Goal: Task Accomplishment & Management: Manage account settings

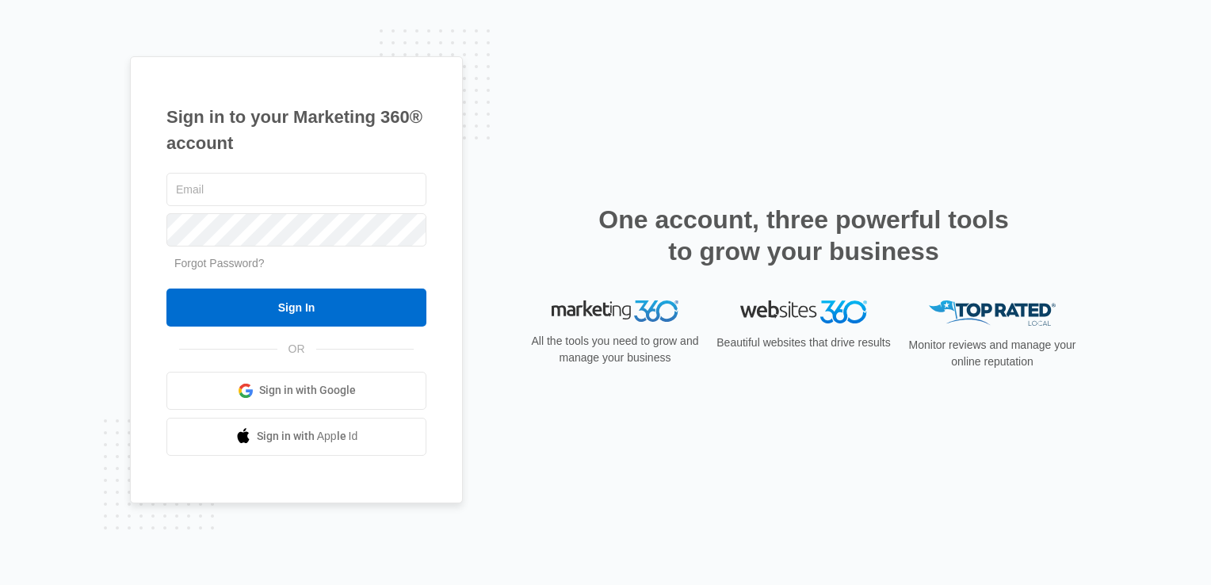
type input "[EMAIL_ADDRESS][DOMAIN_NAME]"
click at [290, 306] on input "Sign In" at bounding box center [296, 307] width 260 height 38
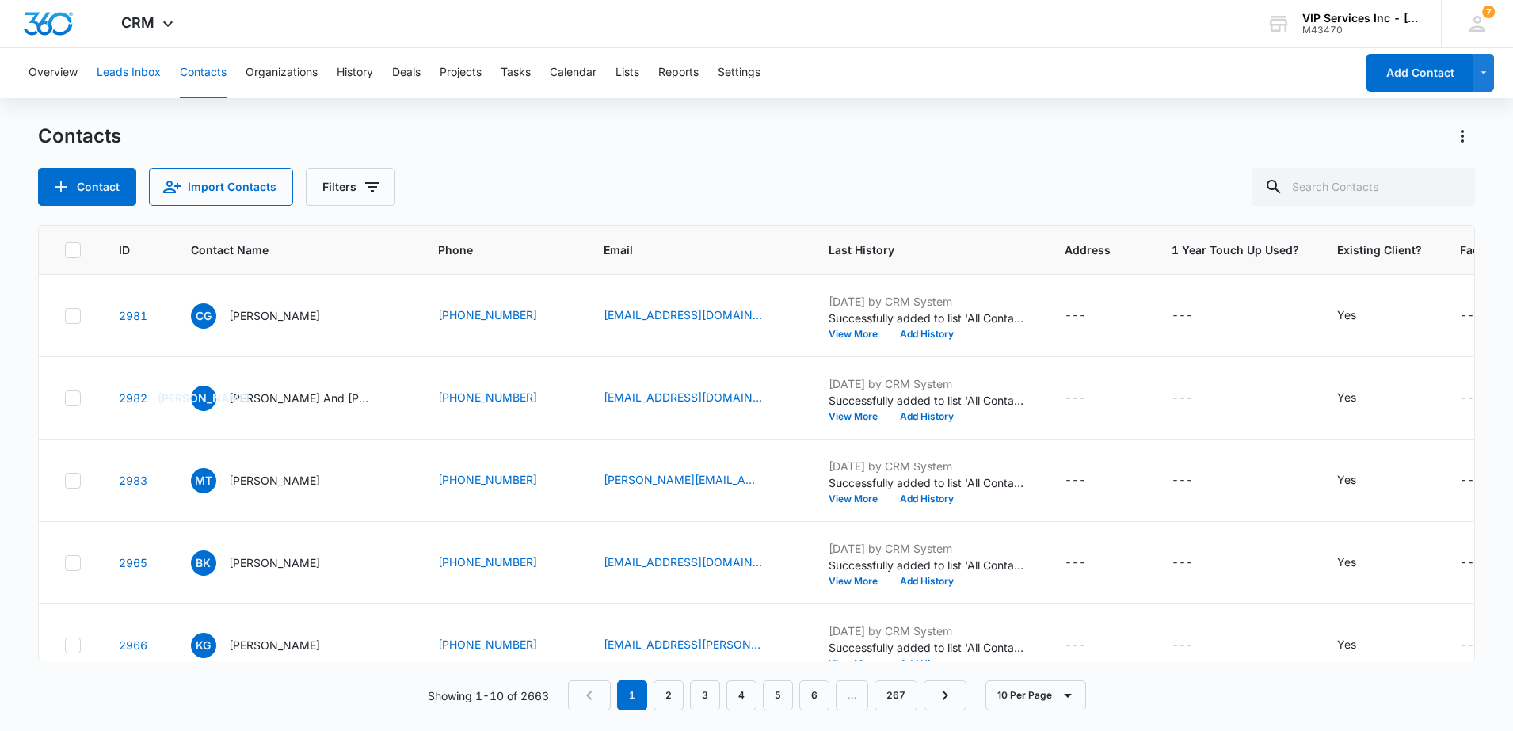
click at [121, 77] on button "Leads Inbox" at bounding box center [129, 73] width 64 height 51
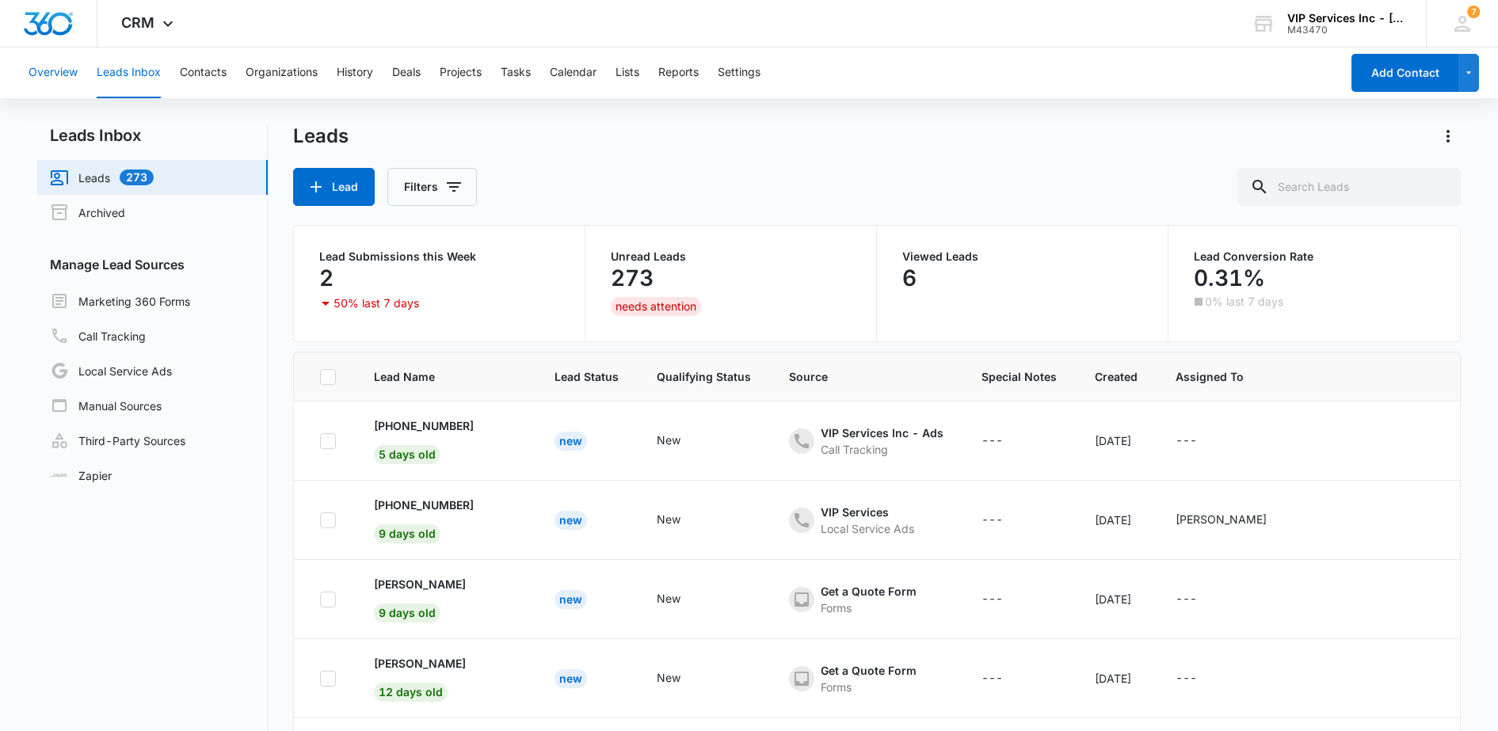
click at [42, 67] on button "Overview" at bounding box center [53, 73] width 49 height 51
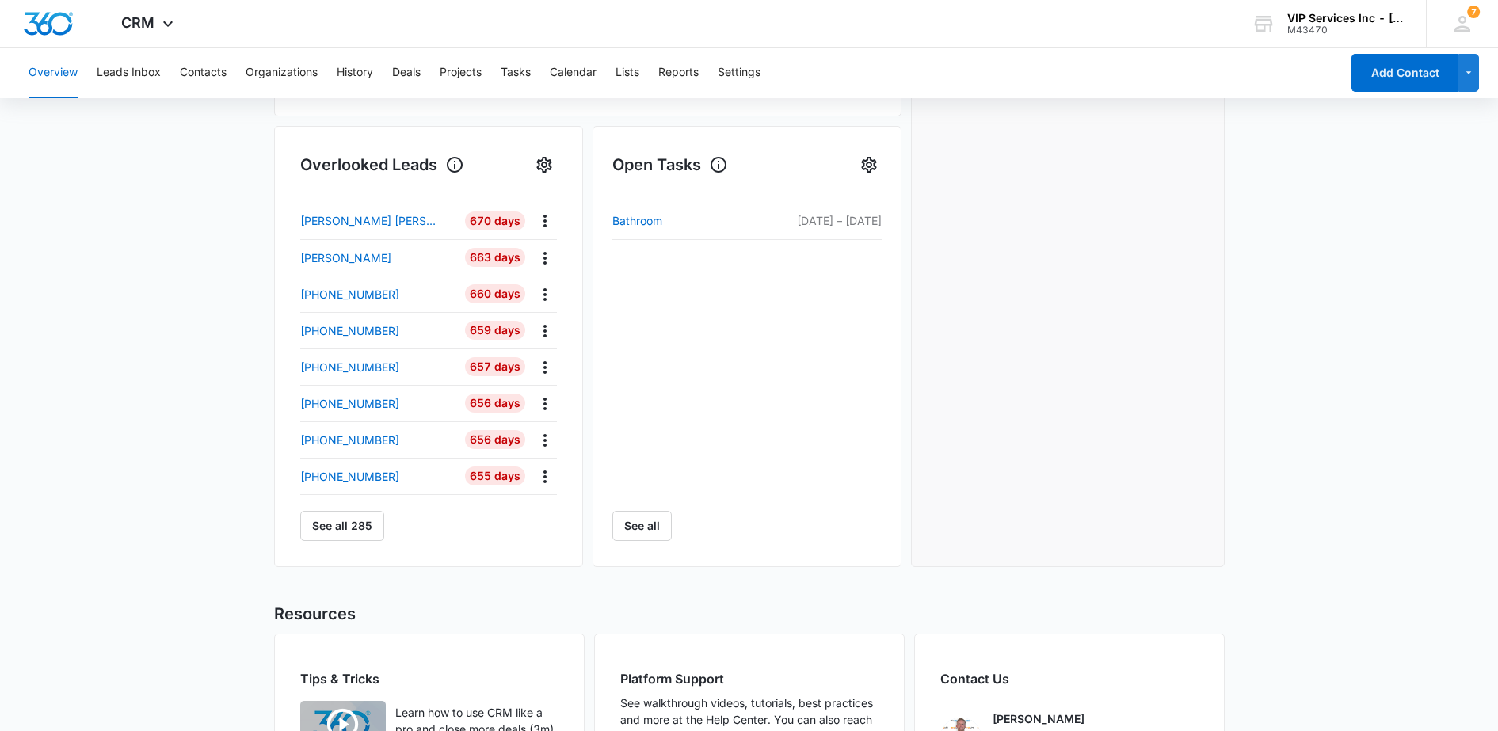
scroll to position [495, 0]
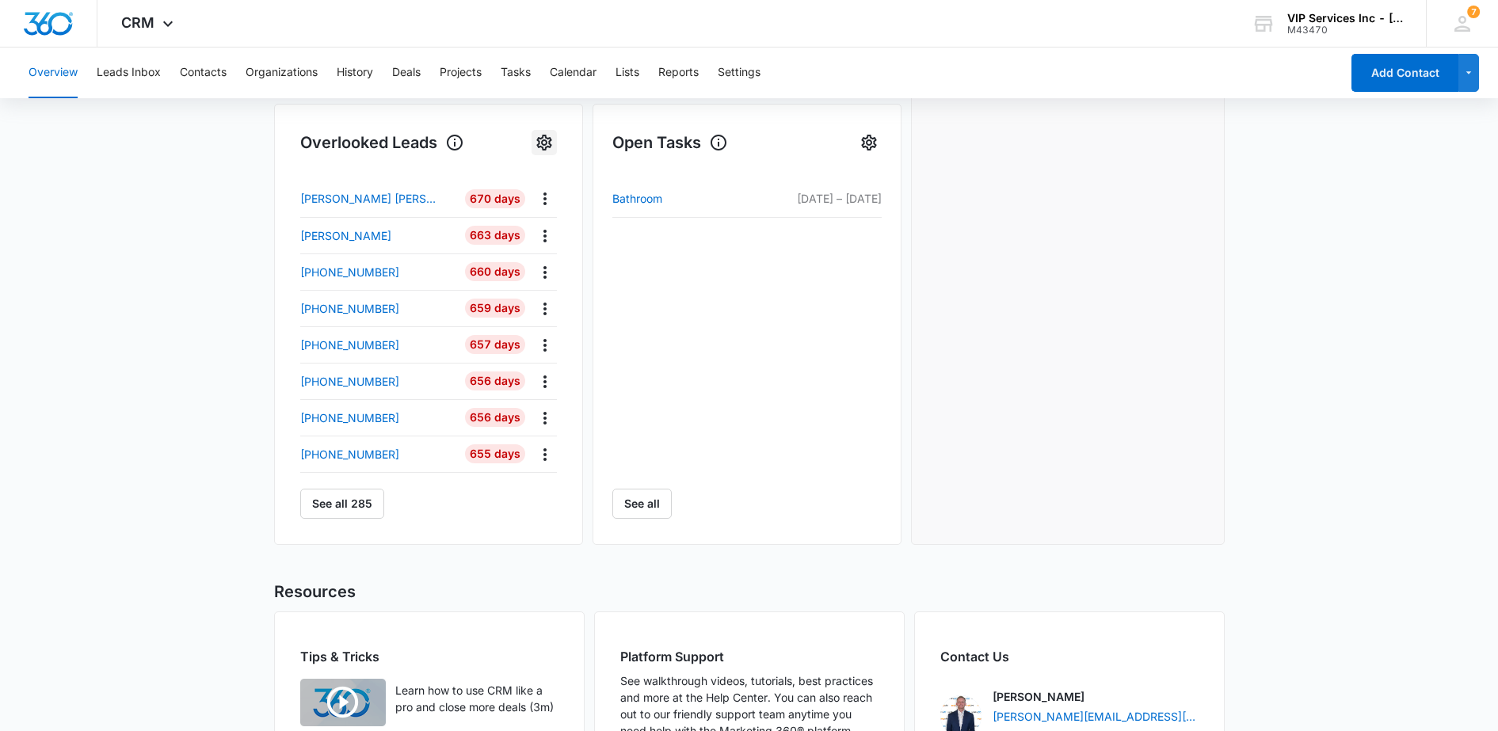
click at [547, 142] on icon "Settings" at bounding box center [543, 143] width 15 height 16
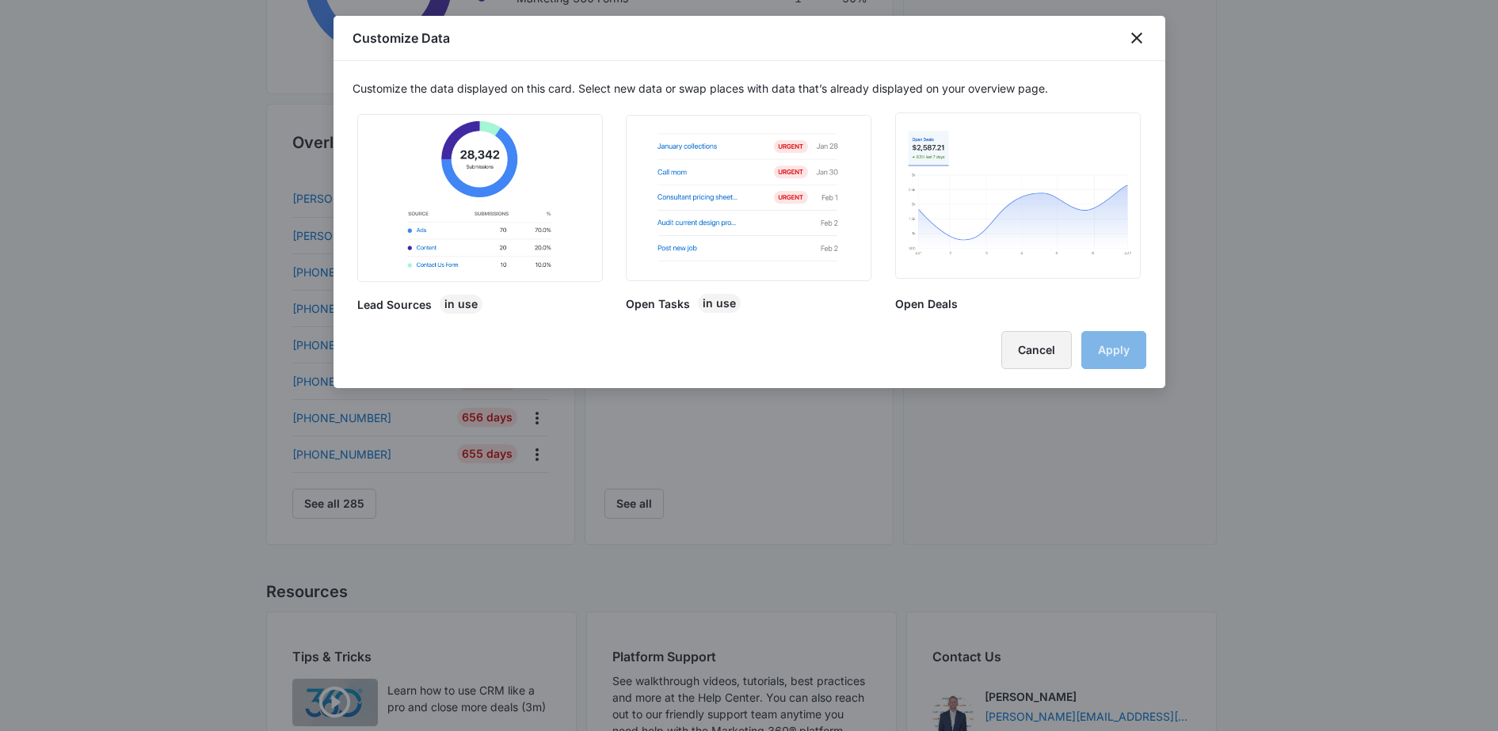
click at [1039, 357] on button "Cancel" at bounding box center [1036, 350] width 71 height 38
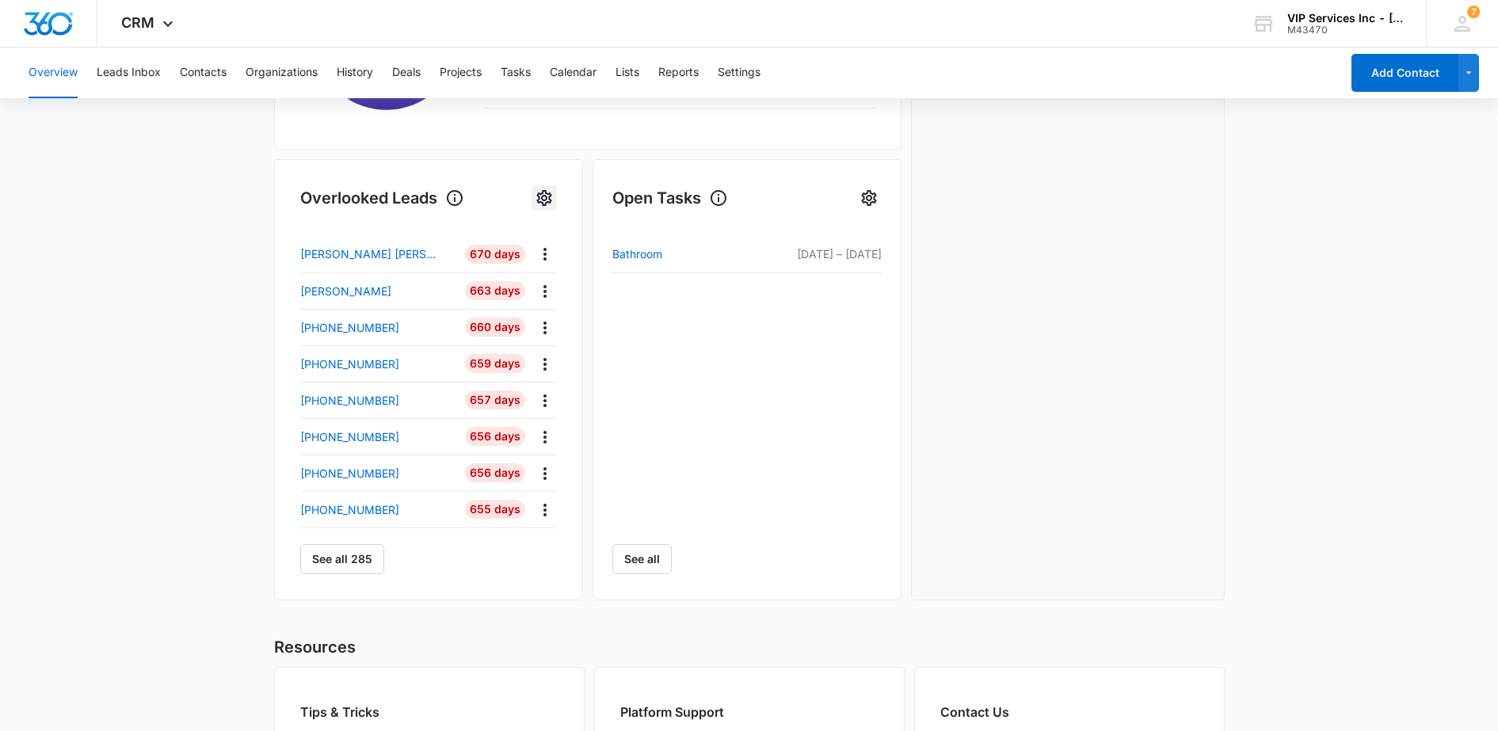
scroll to position [396, 0]
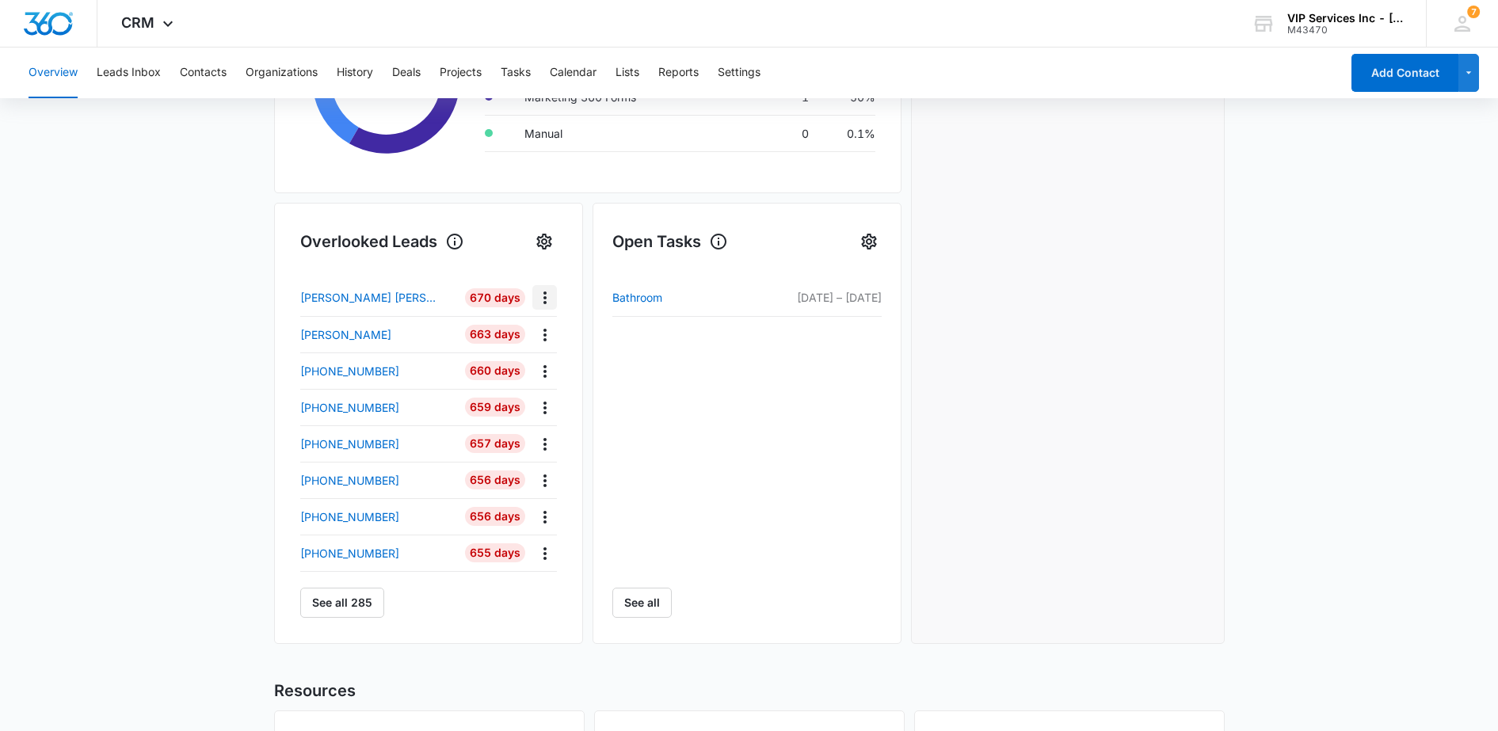
click at [548, 294] on icon "Actions" at bounding box center [545, 297] width 19 height 19
click at [254, 407] on main "Overview Total Leads 279 0 New Today Go to Leads Lead Submissions this Week 2 5…" at bounding box center [749, 362] width 1498 height 1219
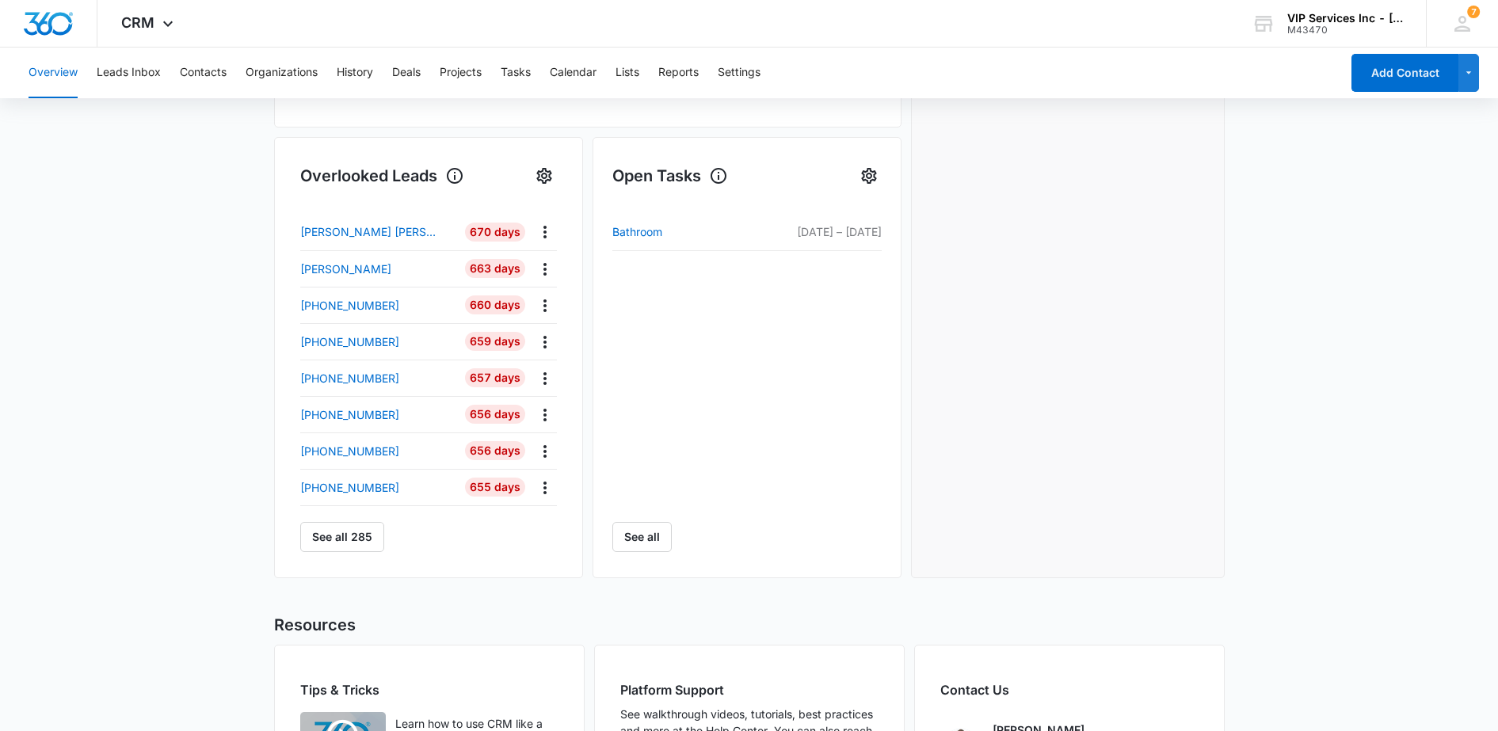
scroll to position [0, 0]
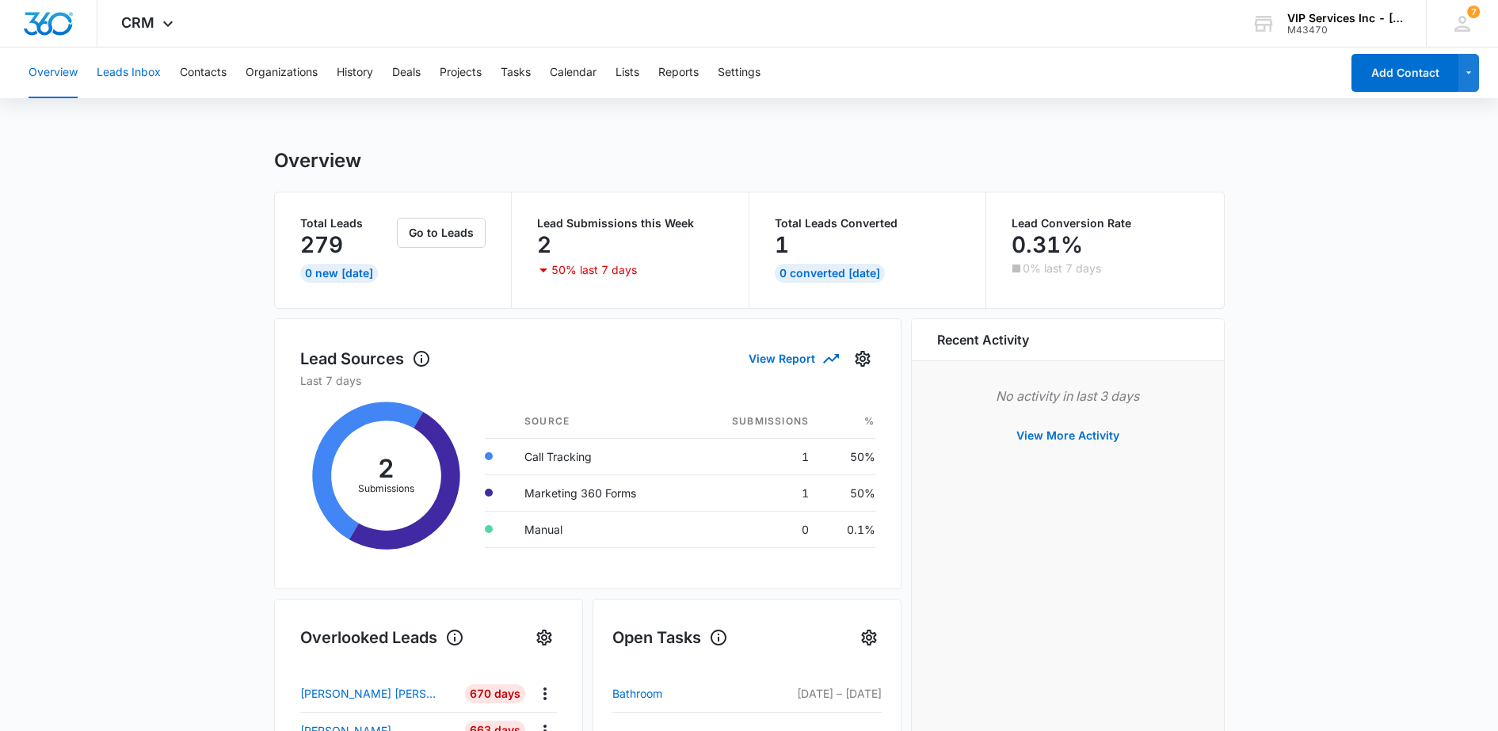
click at [130, 72] on button "Leads Inbox" at bounding box center [129, 73] width 64 height 51
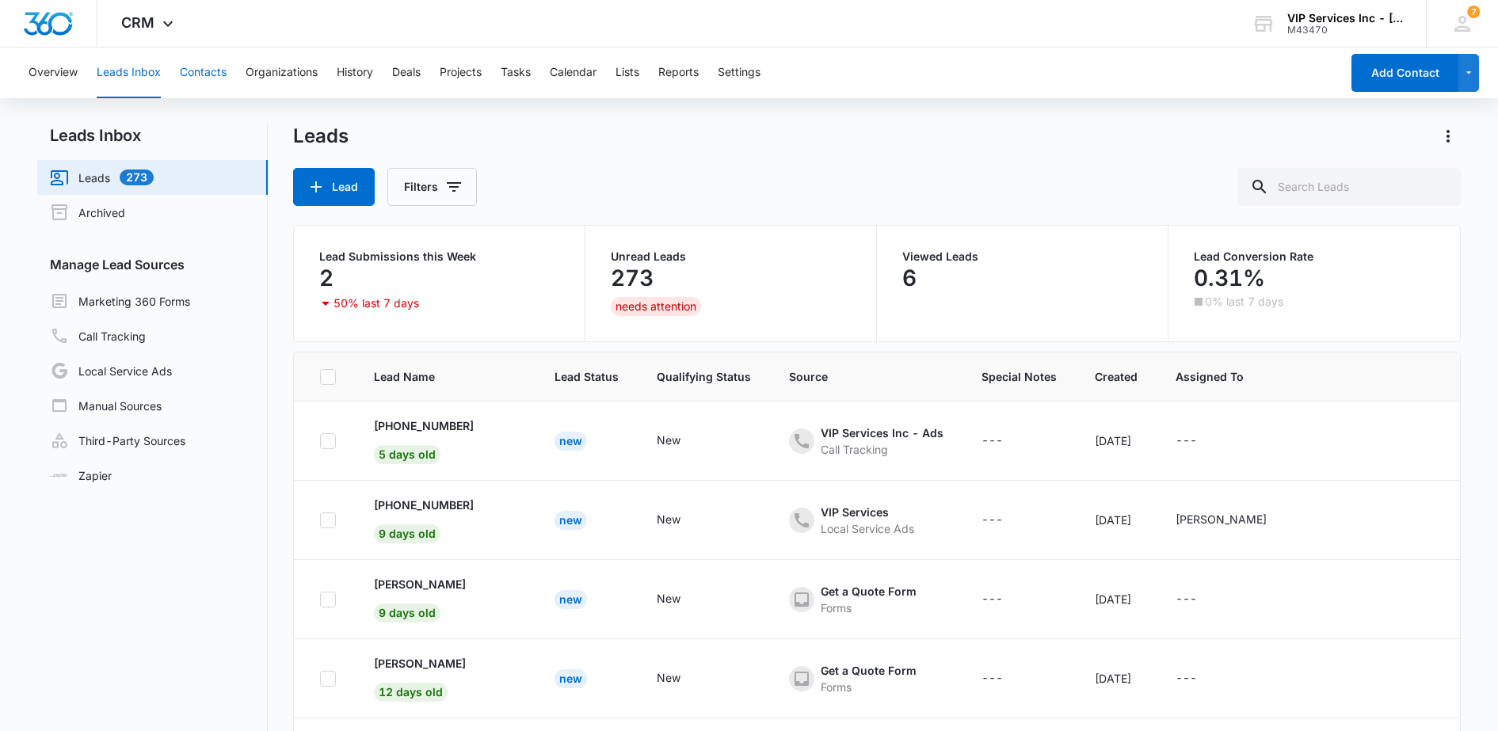
click at [211, 71] on button "Contacts" at bounding box center [203, 73] width 47 height 51
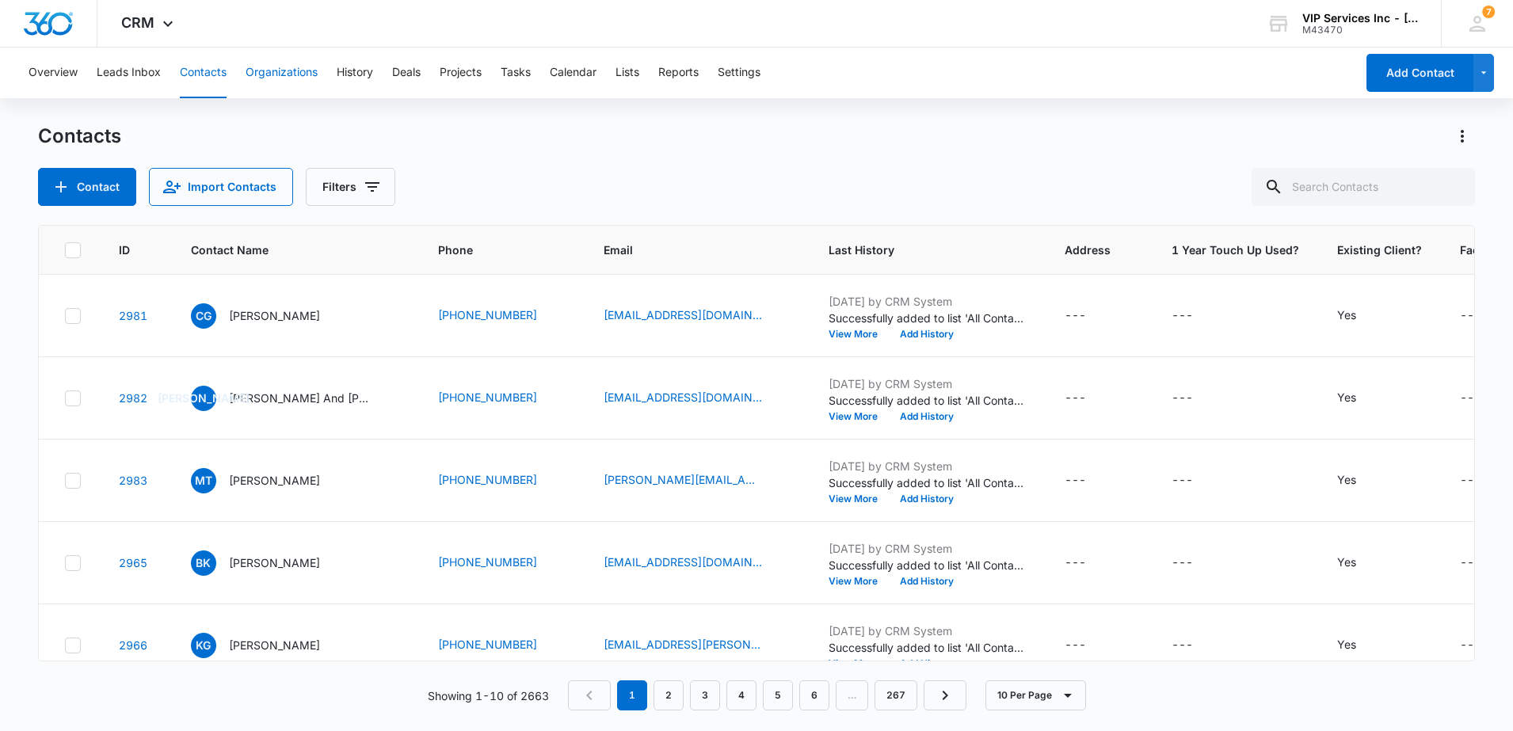
click at [273, 78] on button "Organizations" at bounding box center [282, 73] width 72 height 51
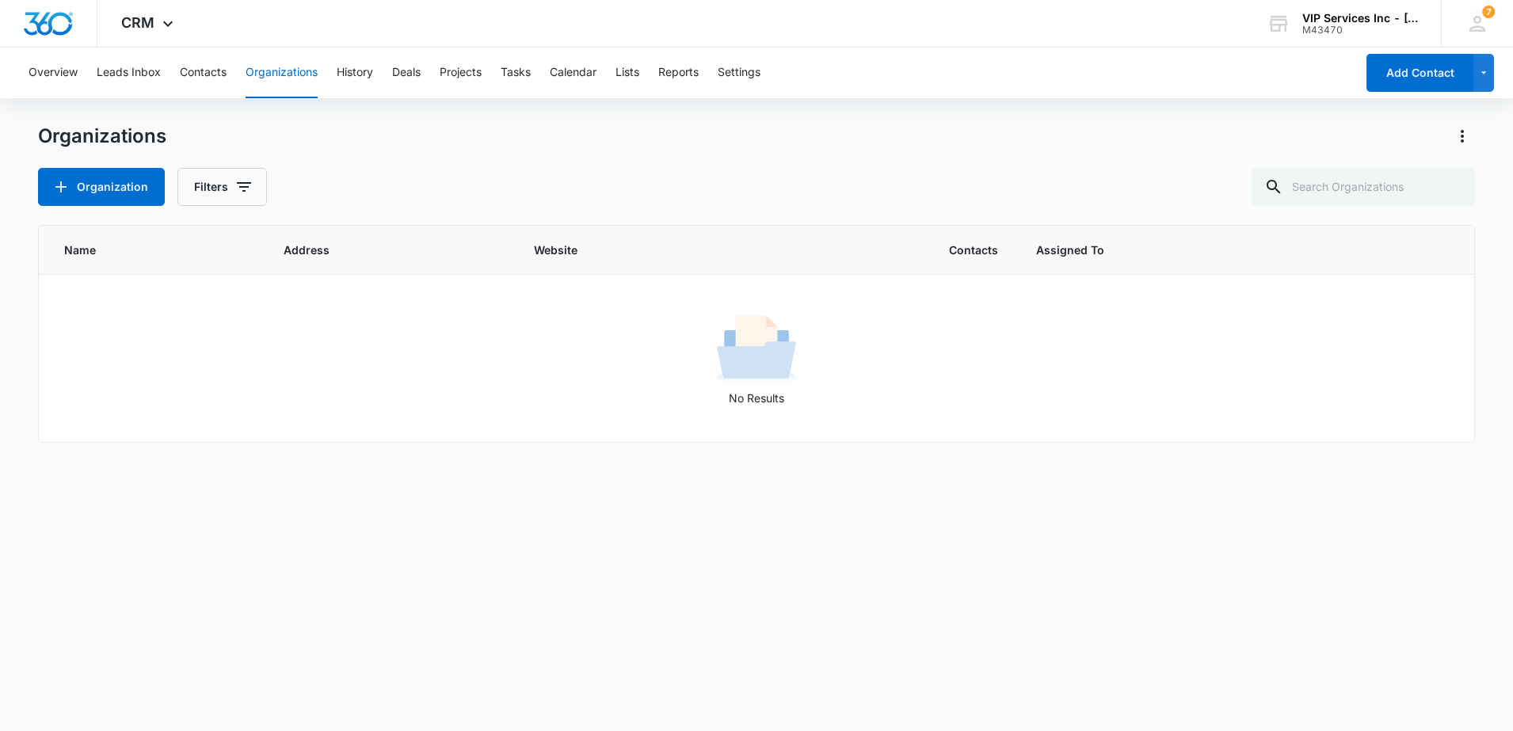
click at [378, 78] on div "Overview Leads Inbox Contacts Organizations History Deals Projects Tasks Calend…" at bounding box center [687, 73] width 1336 height 51
click at [367, 71] on button "History" at bounding box center [355, 73] width 36 height 51
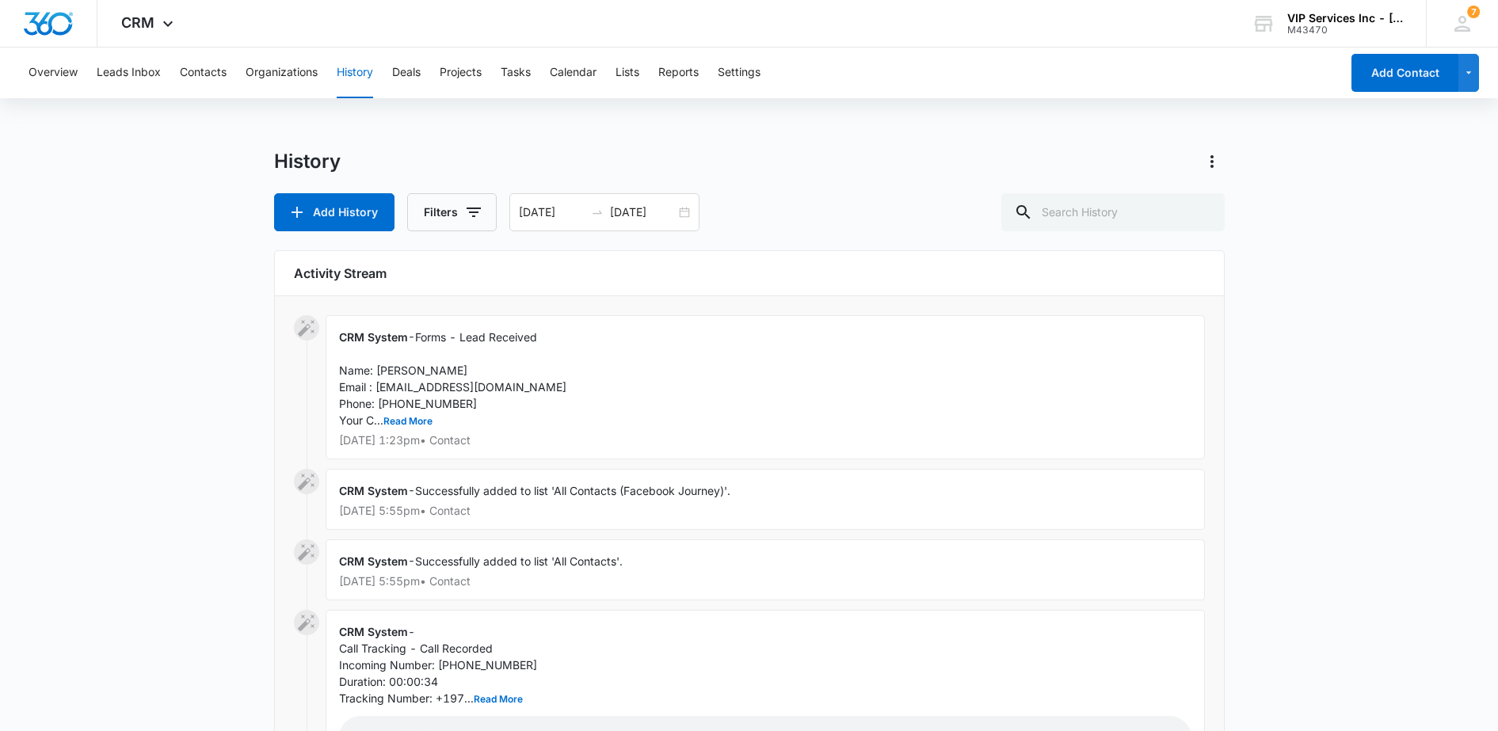
click at [424, 76] on div "Overview Leads Inbox Contacts Organizations History Deals Projects Tasks Calend…" at bounding box center [679, 73] width 1321 height 51
click at [459, 75] on button "Projects" at bounding box center [461, 73] width 42 height 51
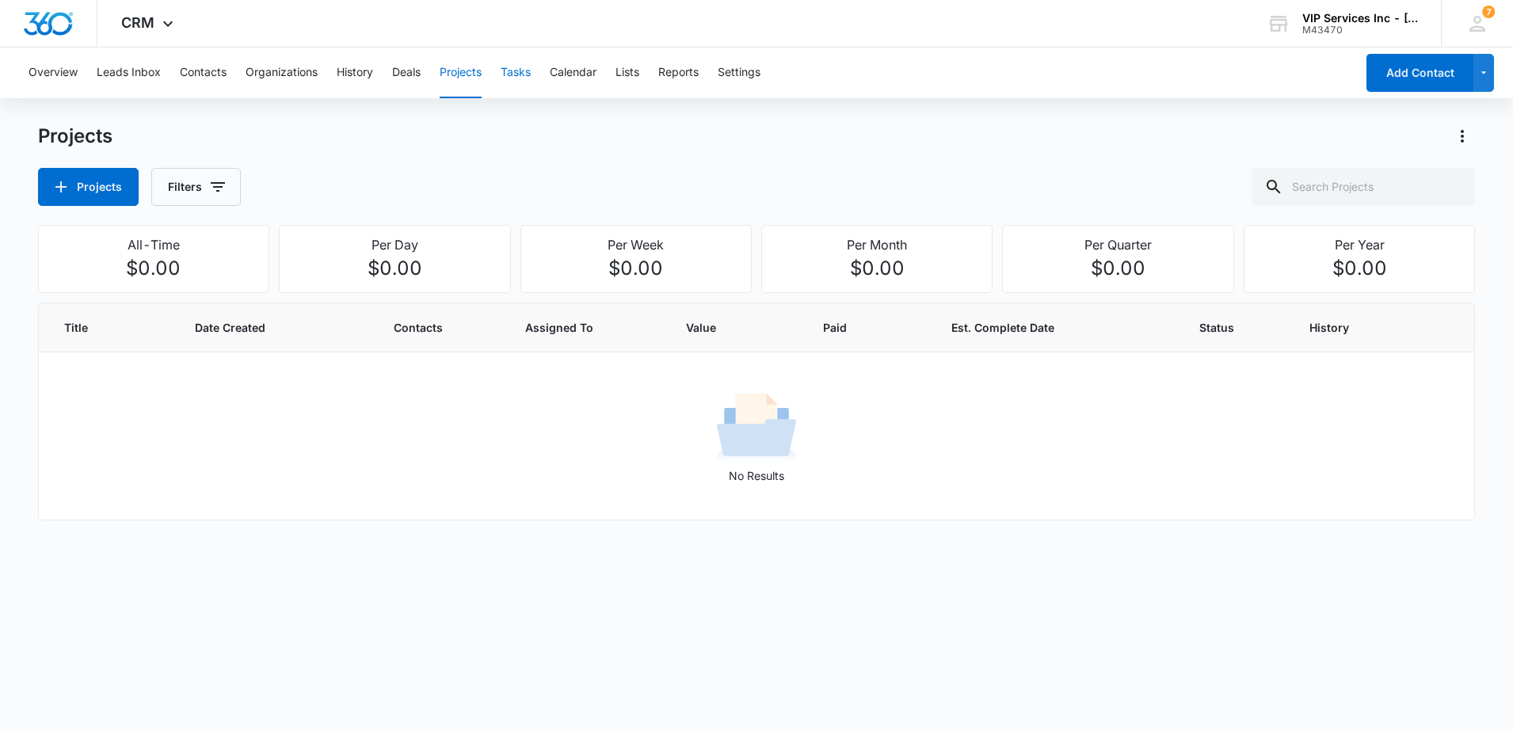
click at [530, 75] on button "Tasks" at bounding box center [516, 73] width 30 height 51
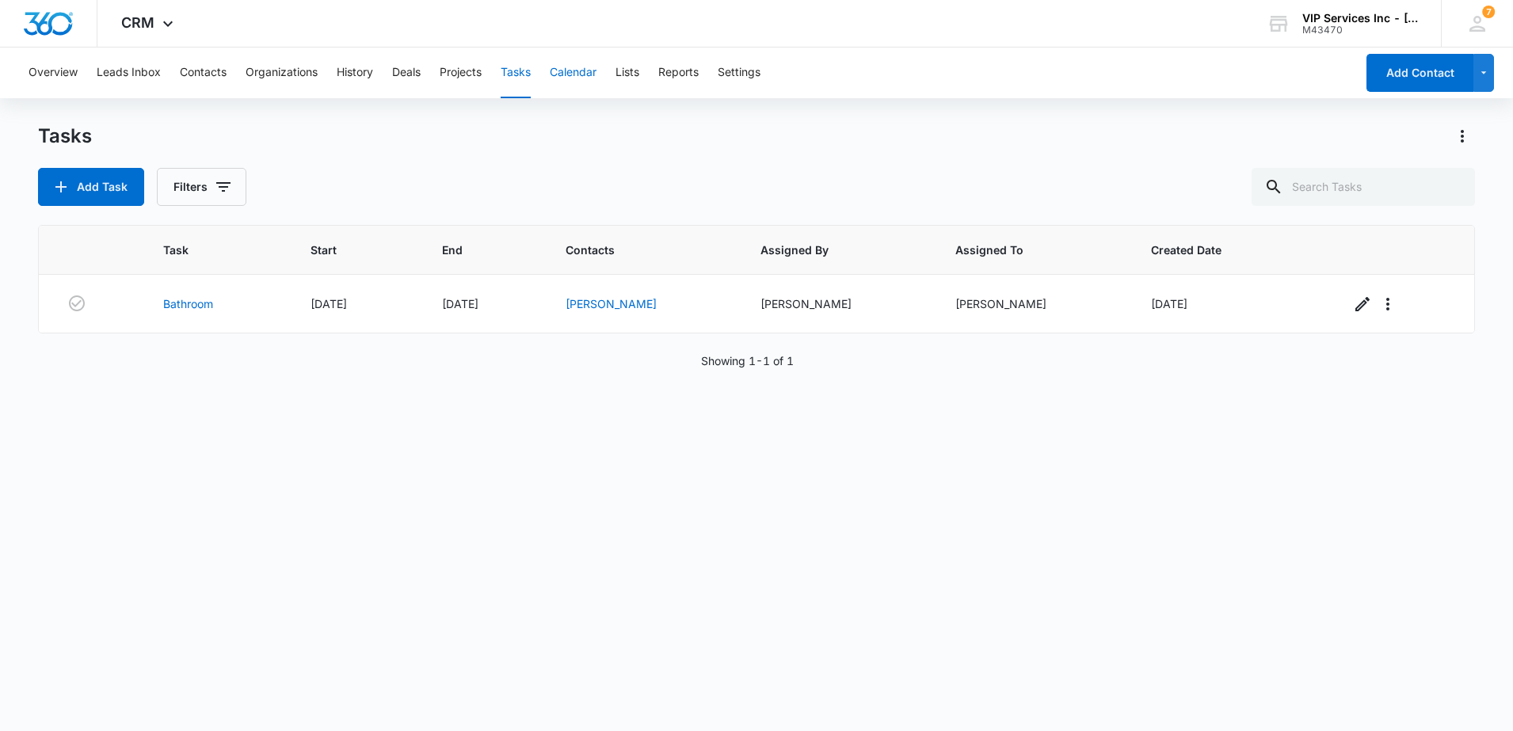
click at [570, 73] on button "Calendar" at bounding box center [573, 73] width 47 height 51
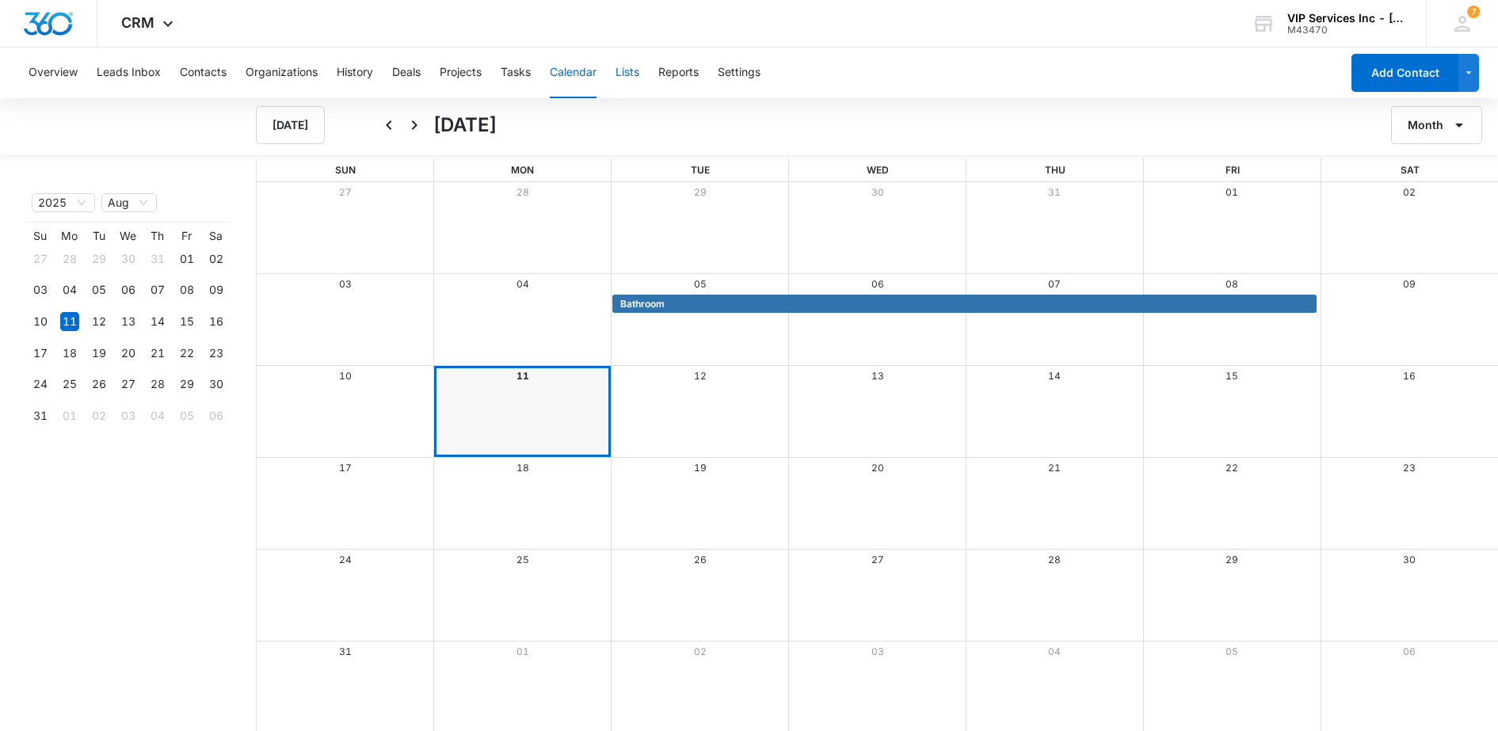
click at [629, 78] on button "Lists" at bounding box center [628, 73] width 24 height 51
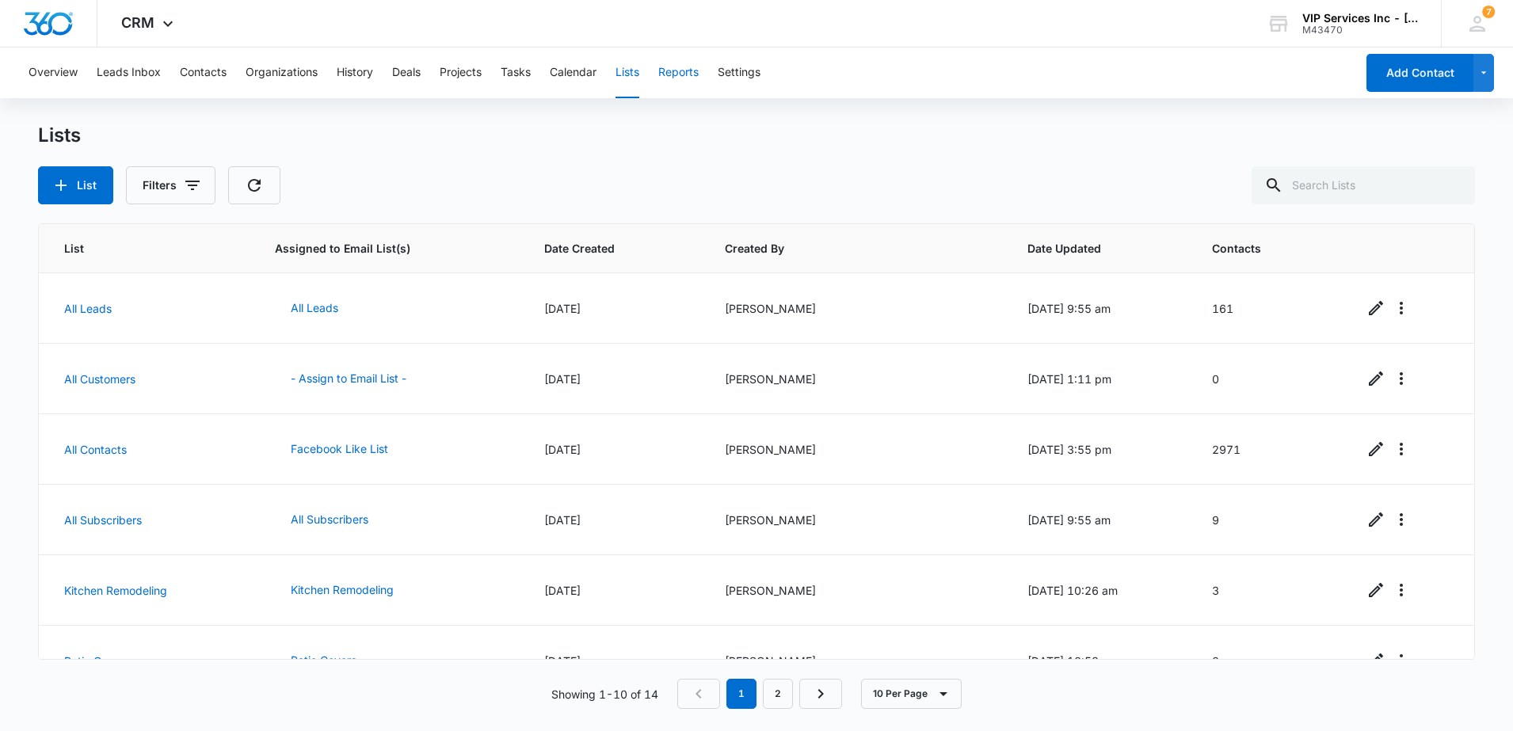
click at [684, 75] on button "Reports" at bounding box center [678, 73] width 40 height 51
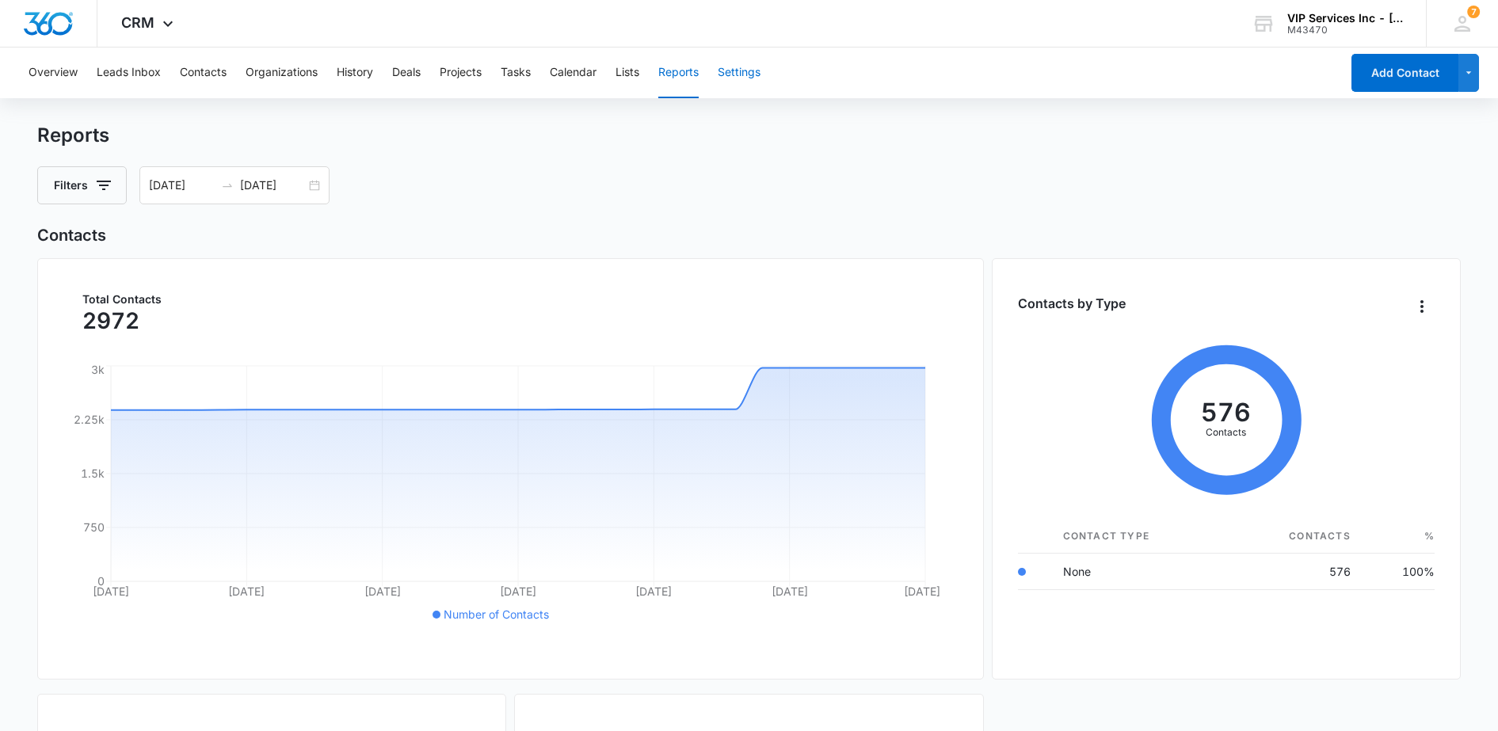
click at [761, 71] on button "Settings" at bounding box center [739, 73] width 43 height 51
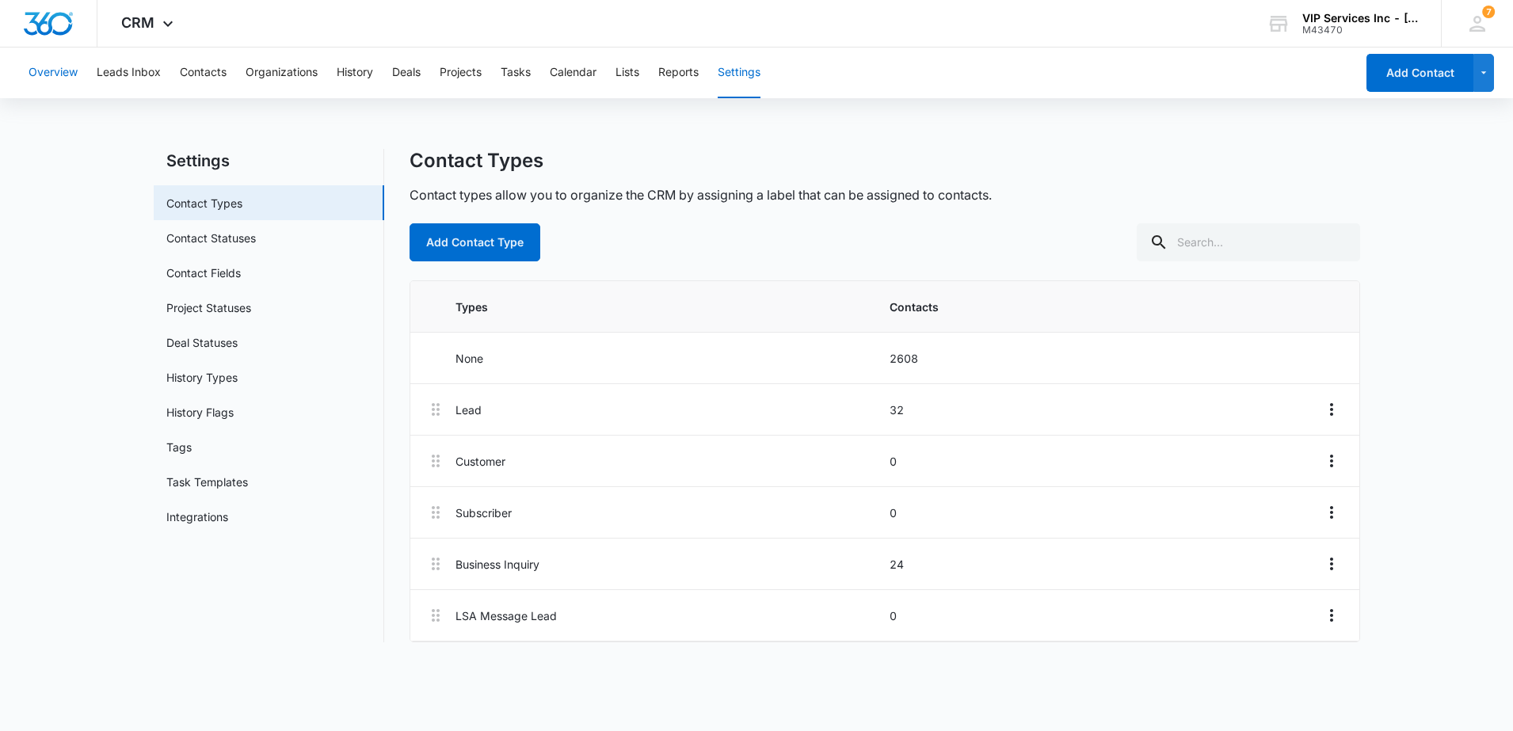
click at [66, 75] on button "Overview" at bounding box center [53, 73] width 49 height 51
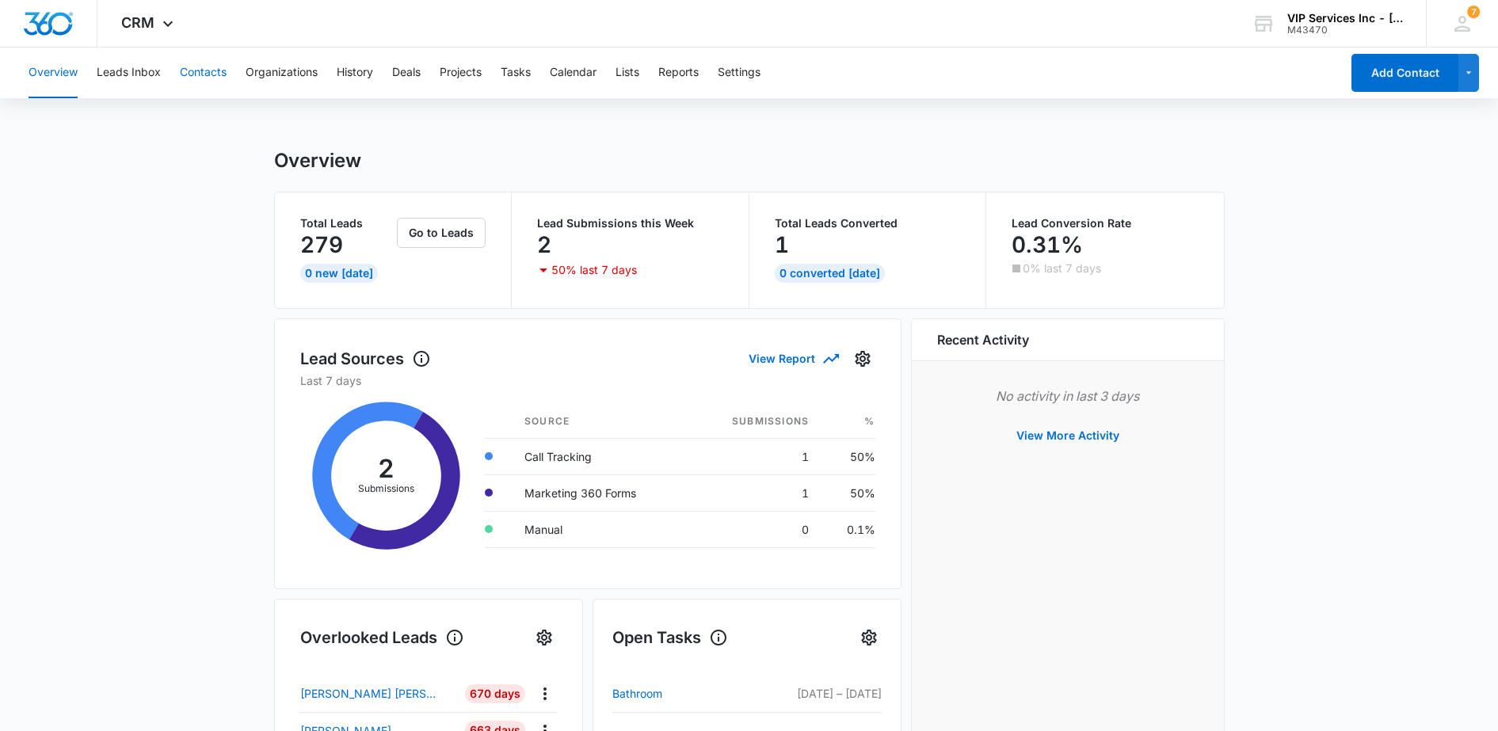
click at [205, 73] on button "Contacts" at bounding box center [203, 73] width 47 height 51
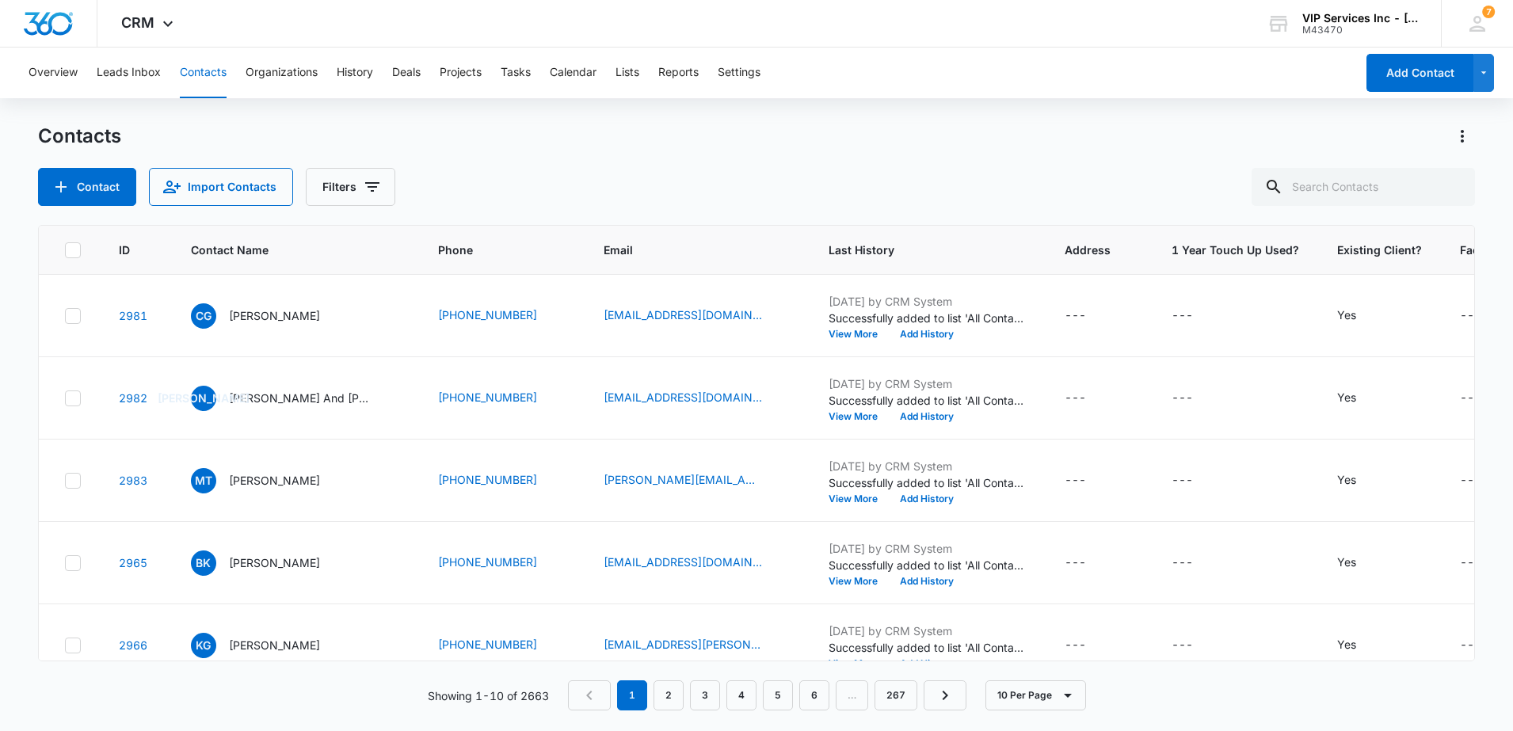
click at [143, 22] on span "CRM" at bounding box center [137, 22] width 33 height 17
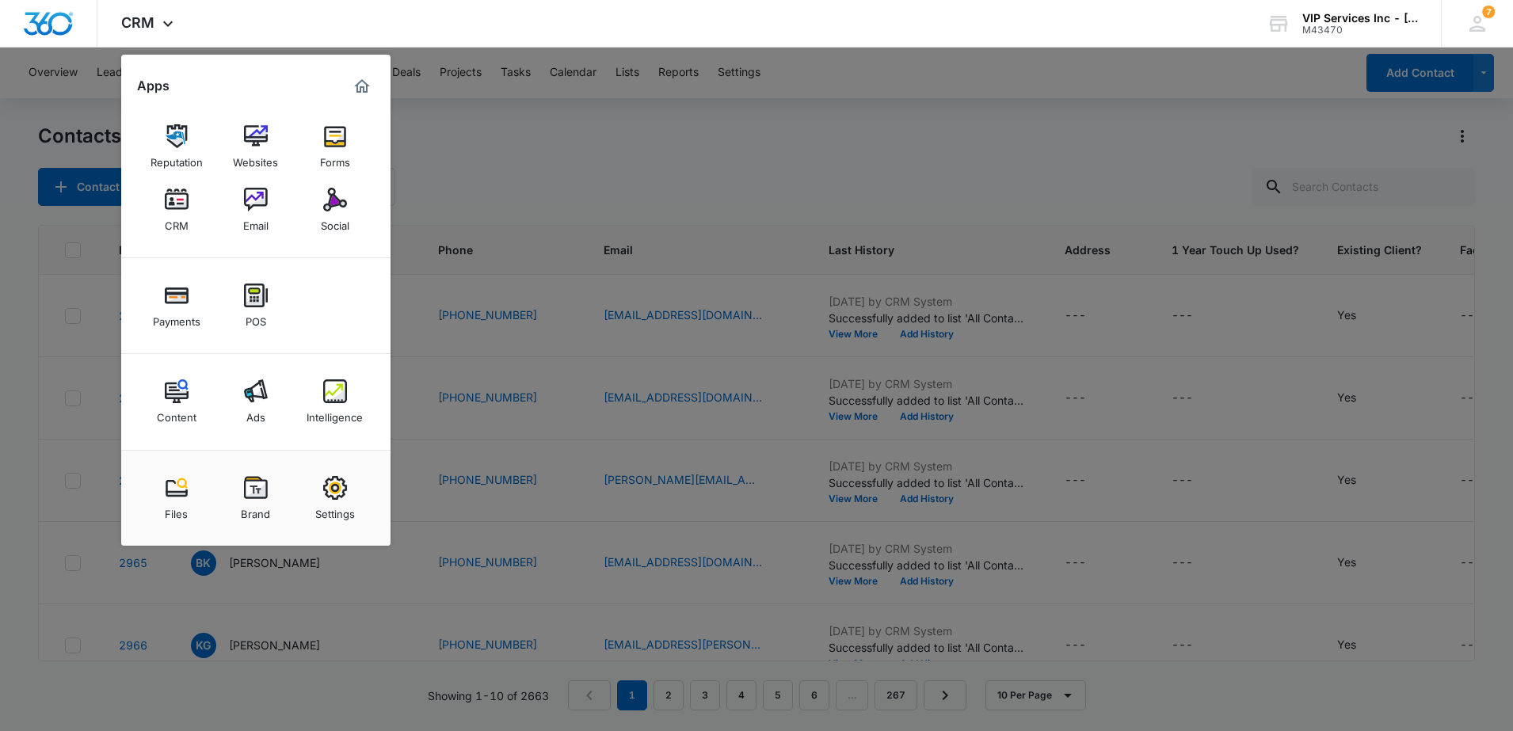
click at [550, 154] on div at bounding box center [756, 365] width 1513 height 731
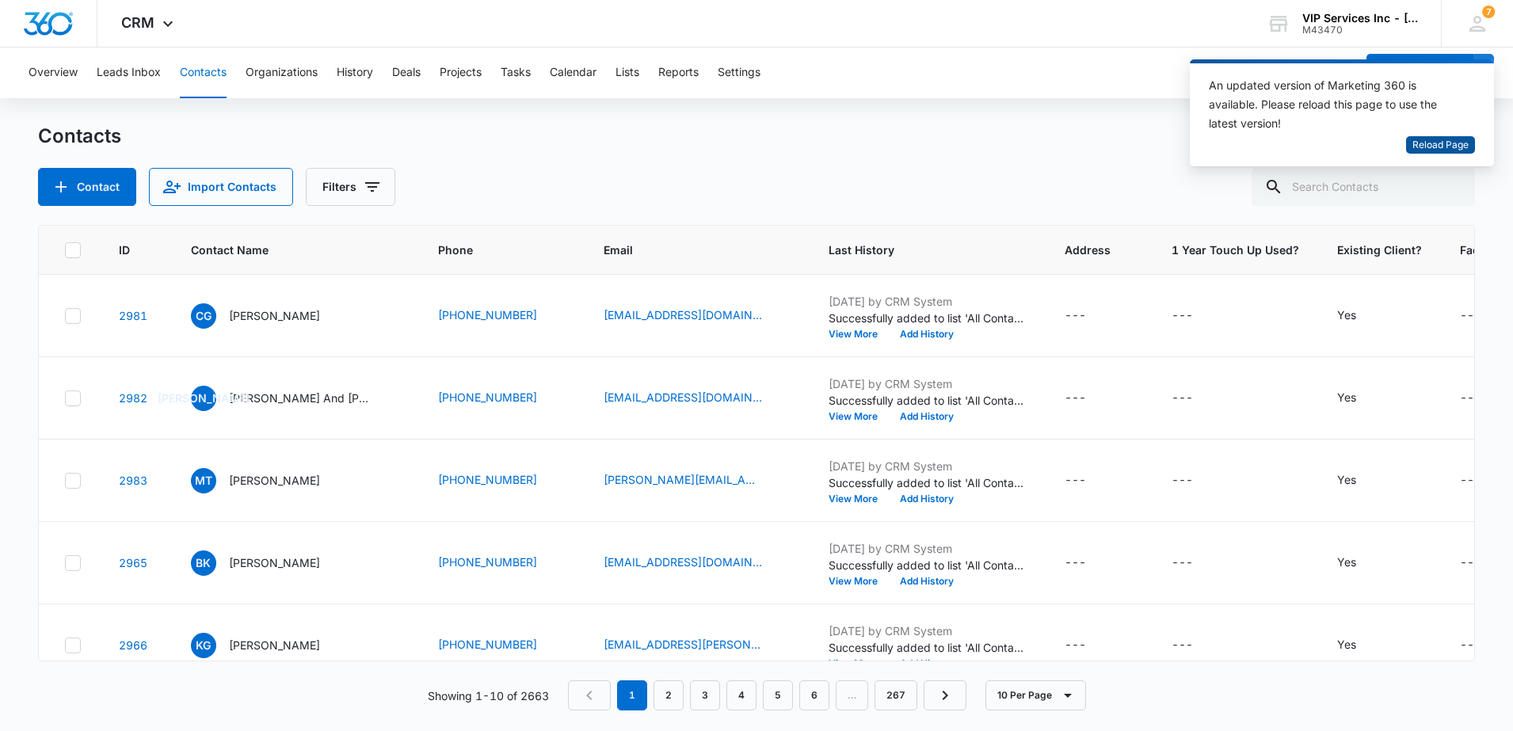
click at [1428, 147] on span "Reload Page" at bounding box center [1441, 145] width 56 height 15
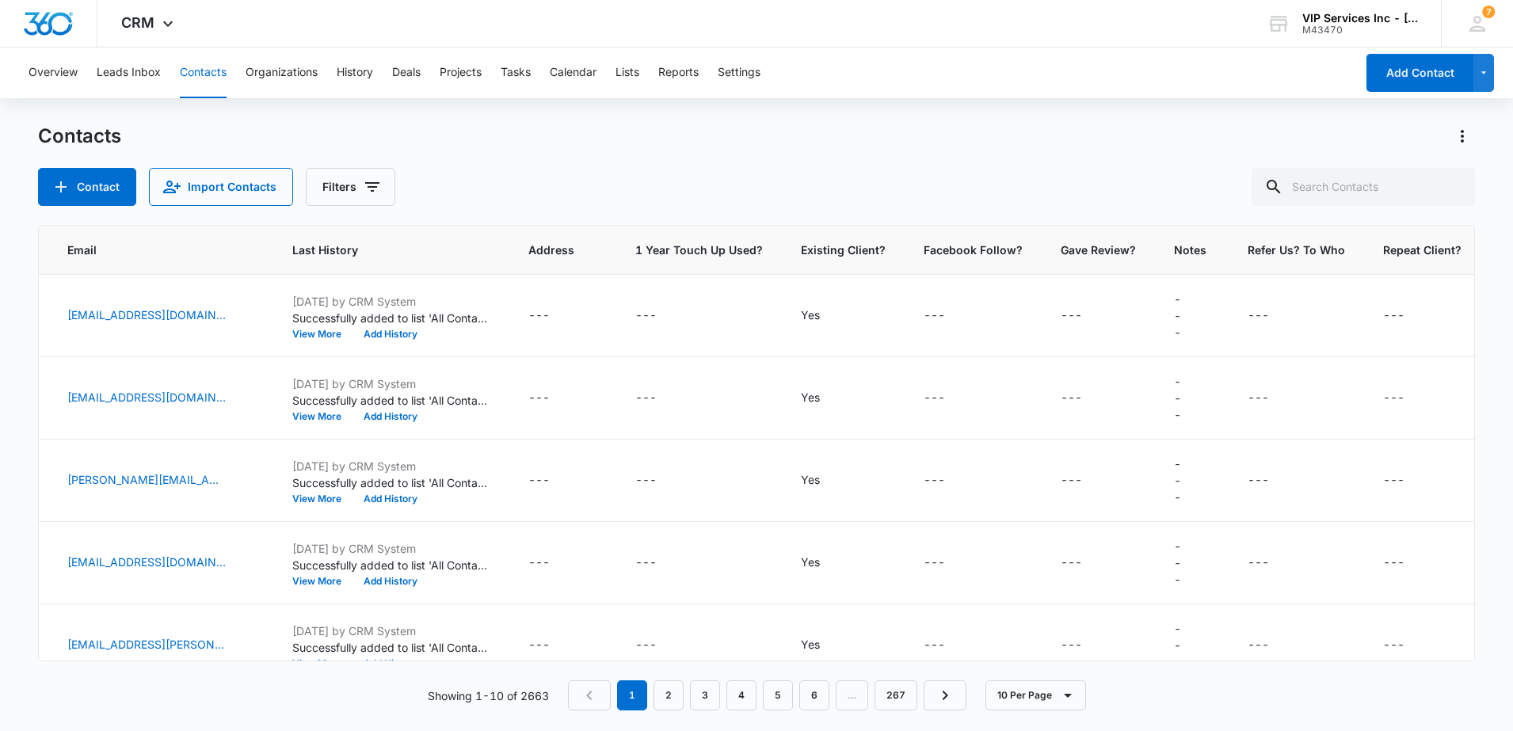
scroll to position [0, 539]
click at [921, 318] on div "---" at bounding box center [931, 316] width 21 height 19
click at [955, 318] on icon "Facebook Follow? - - Select to Edit Field" at bounding box center [962, 316] width 14 height 14
click at [952, 314] on icon "Facebook Follow? - - Select to Edit Field" at bounding box center [961, 316] width 19 height 19
click at [923, 313] on div "---" at bounding box center [931, 316] width 21 height 19
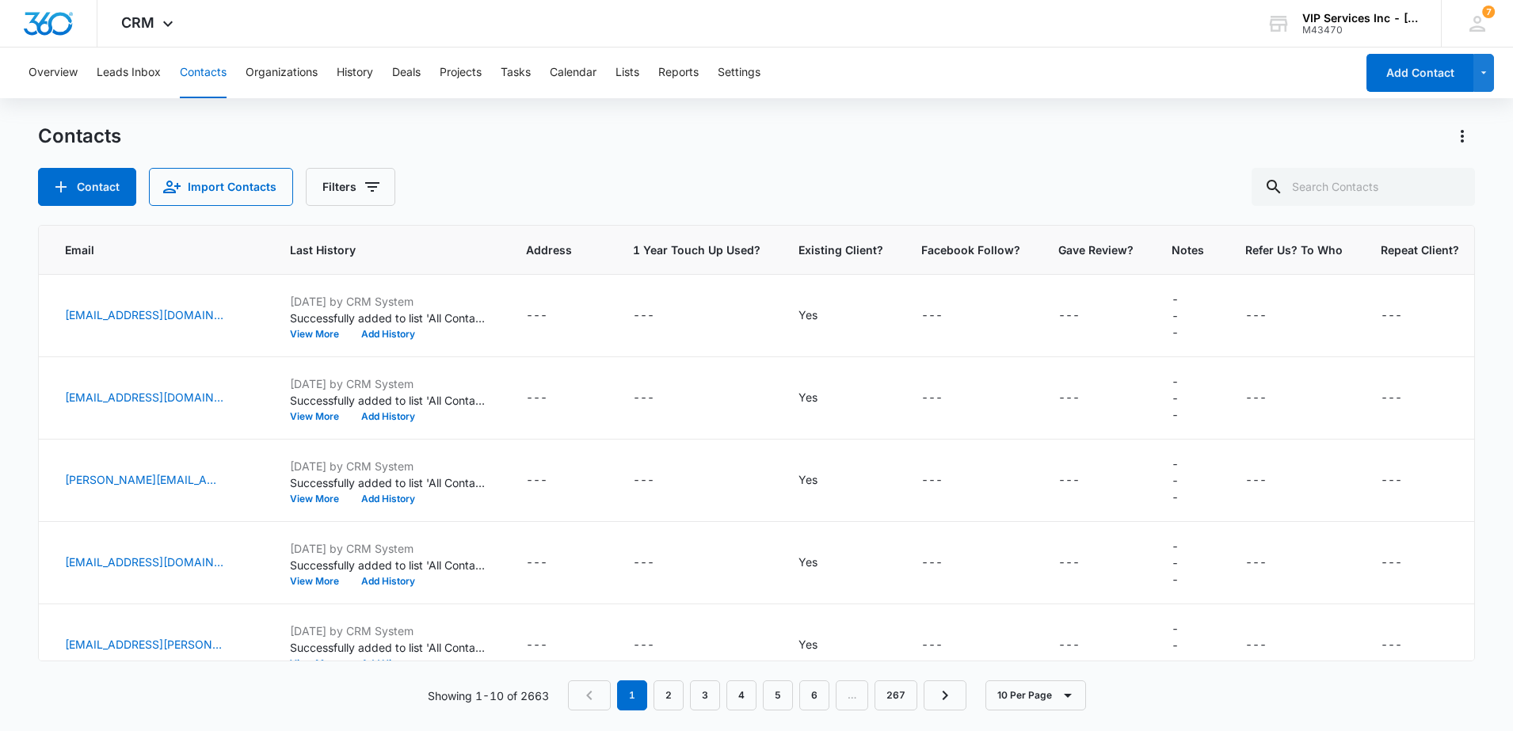
click at [1412, 319] on icon "Repeat Client? - - Select to Edit Field" at bounding box center [1421, 316] width 19 height 19
click at [1347, 225] on input "Repeat Client?" at bounding box center [1390, 215] width 200 height 38
type input "y"
click at [1390, 269] on button "Cancel" at bounding box center [1402, 265] width 55 height 30
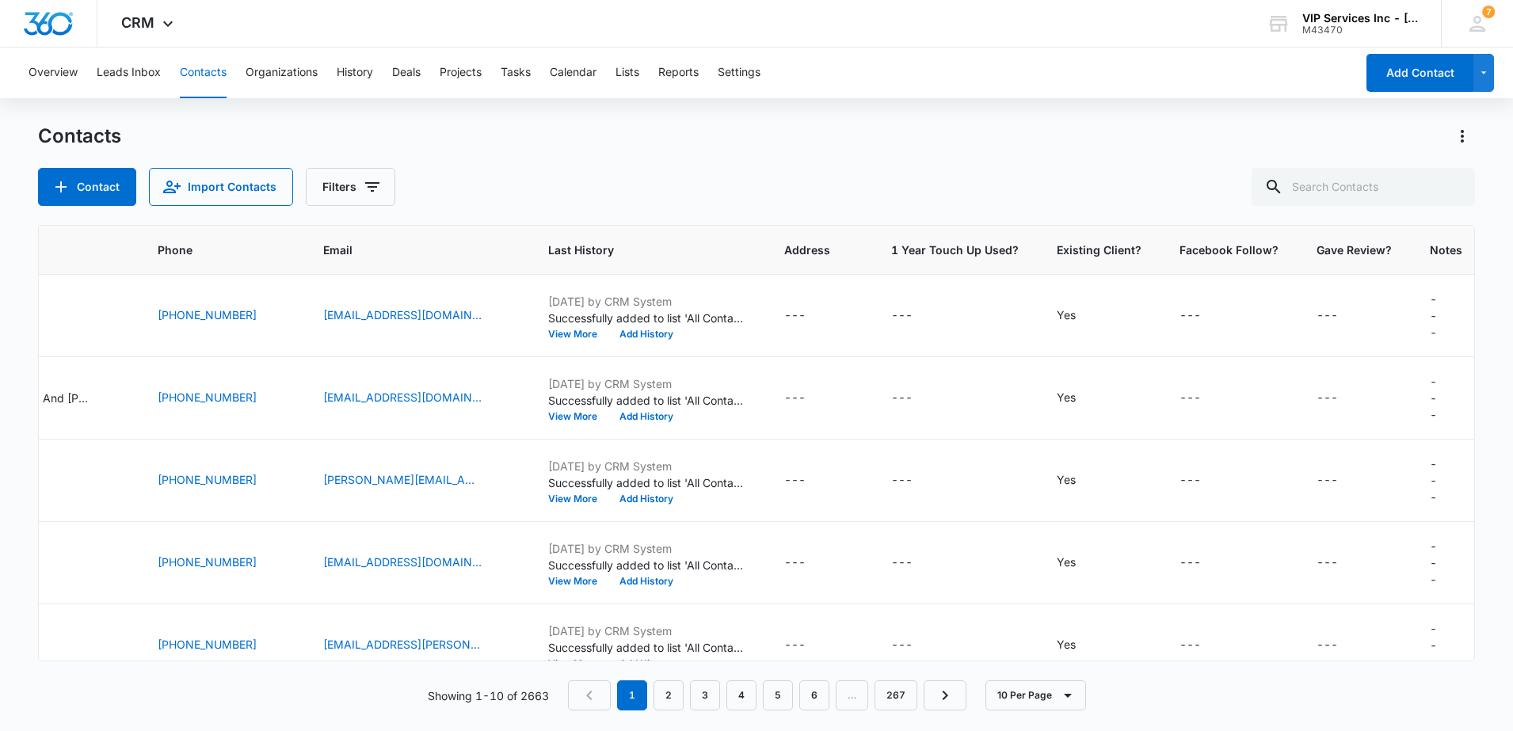
scroll to position [0, 0]
